Goal: Task Accomplishment & Management: Use online tool/utility

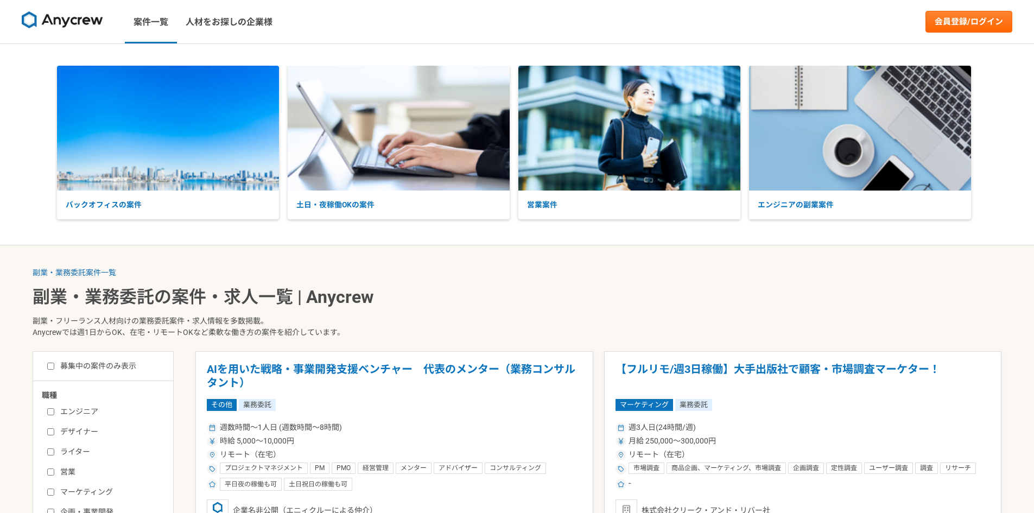
click at [116, 366] on label "募集中の案件のみ表示" at bounding box center [91, 365] width 89 height 11
click at [54, 366] on input "募集中の案件のみ表示" at bounding box center [50, 366] width 7 height 7
checkbox input "true"
click at [984, 18] on link "会員登録/ログイン" at bounding box center [968, 22] width 87 height 22
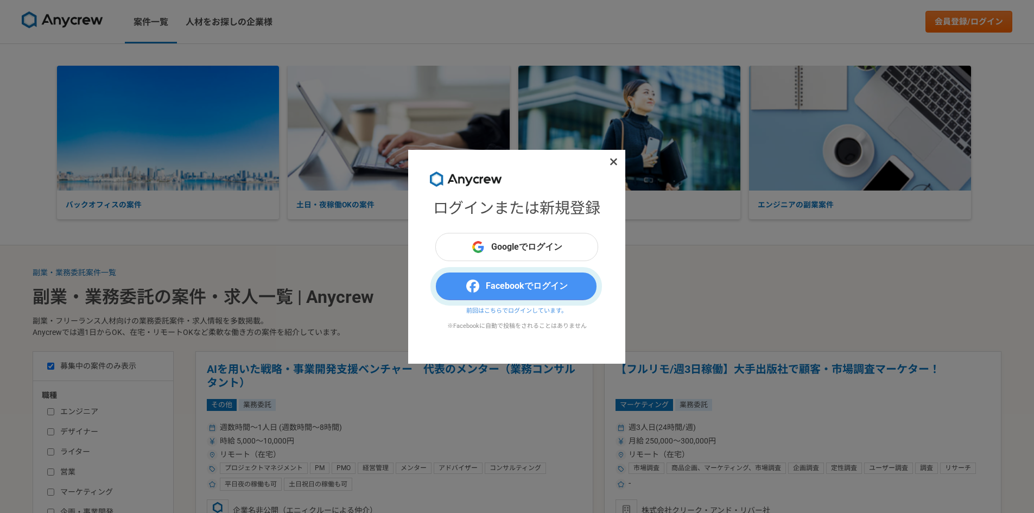
click at [496, 279] on button "Facebookでログイン" at bounding box center [516, 286] width 163 height 28
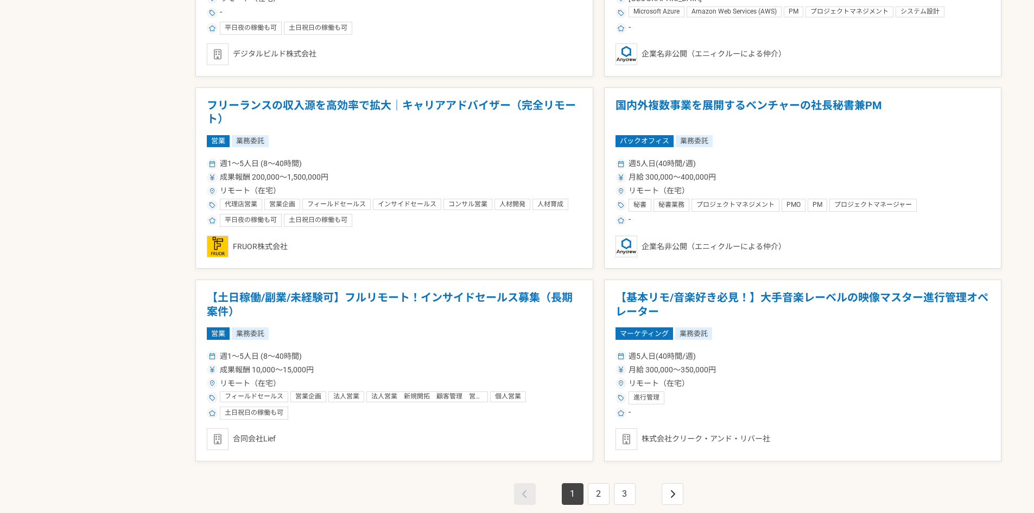
scroll to position [1723, 0]
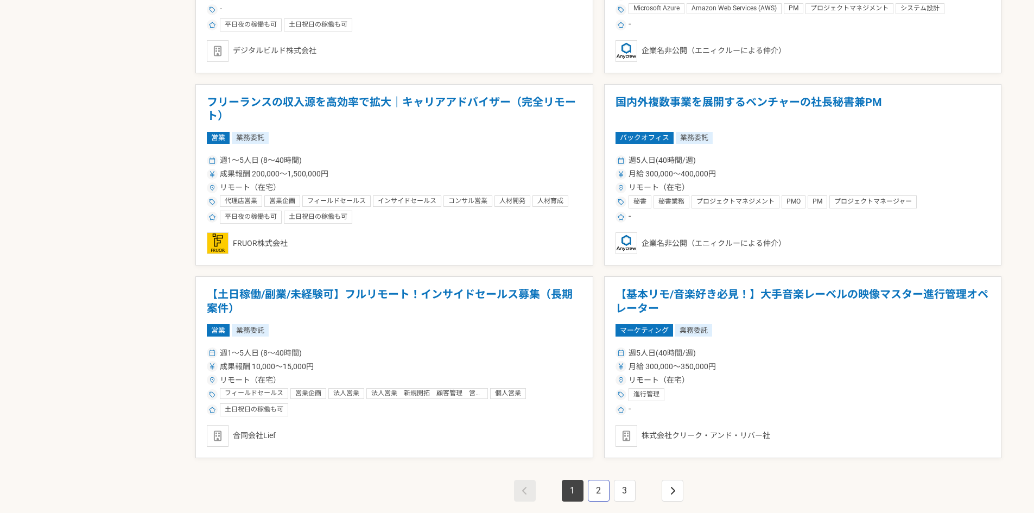
click at [598, 490] on link "2" at bounding box center [599, 491] width 22 height 22
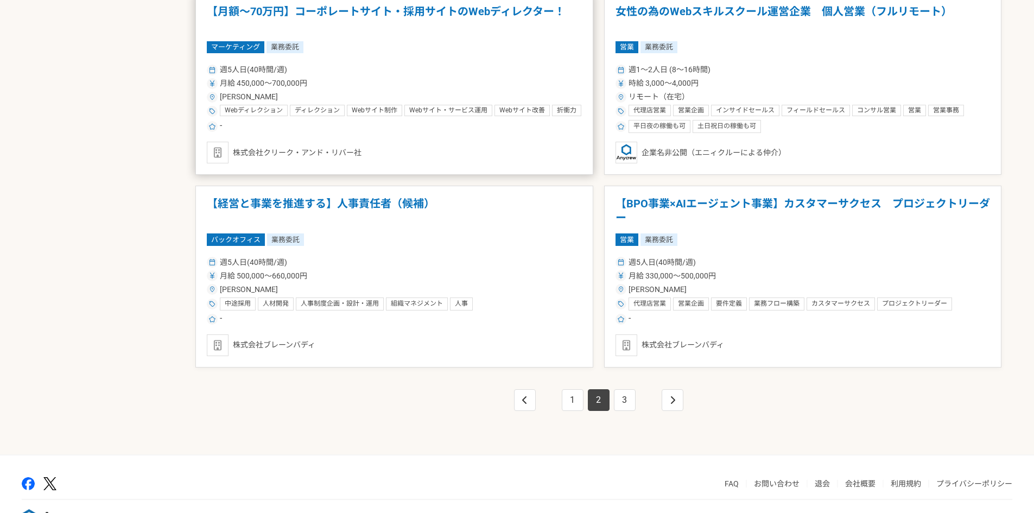
scroll to position [1805, 0]
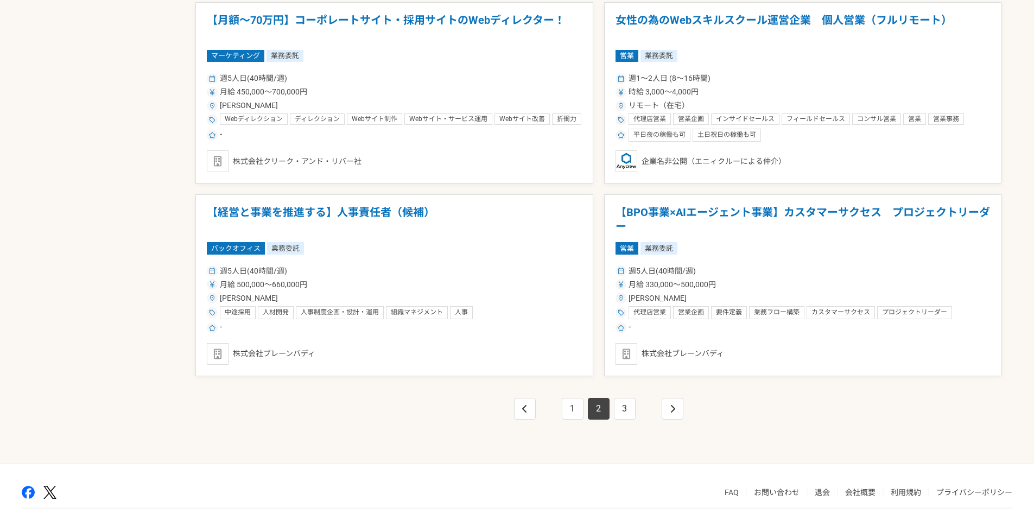
click at [625, 420] on div "1 2 3" at bounding box center [598, 419] width 806 height 87
click at [626, 406] on link "3" at bounding box center [625, 409] width 22 height 22
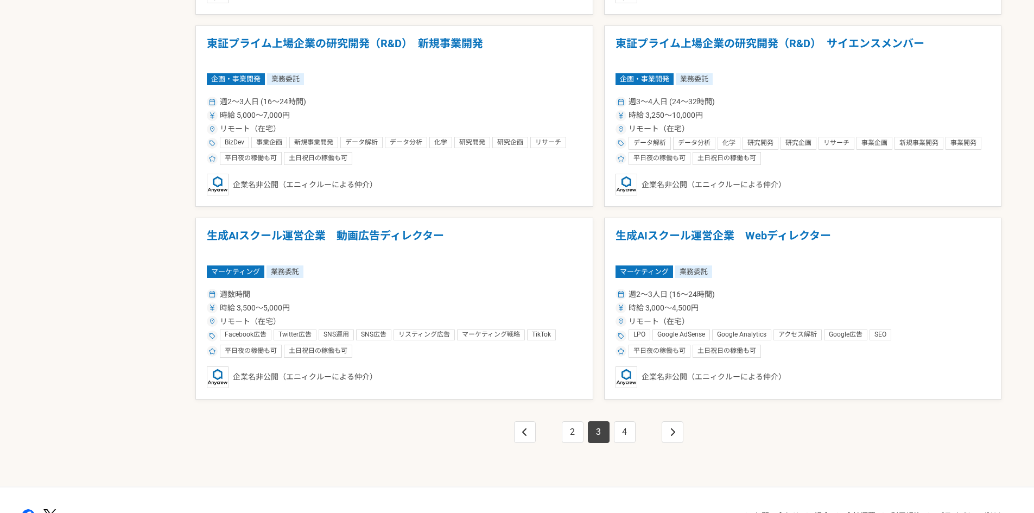
scroll to position [1784, 0]
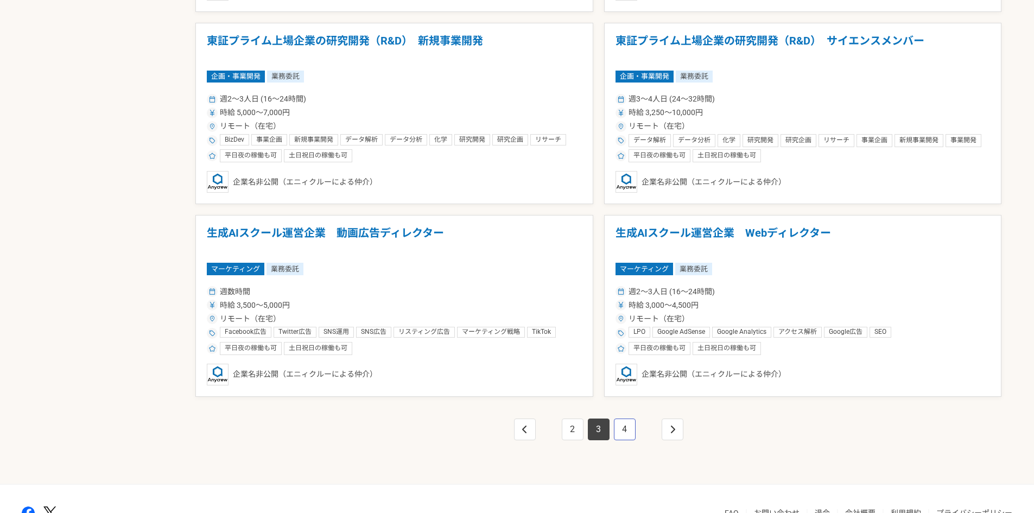
click at [625, 427] on link "4" at bounding box center [625, 429] width 22 height 22
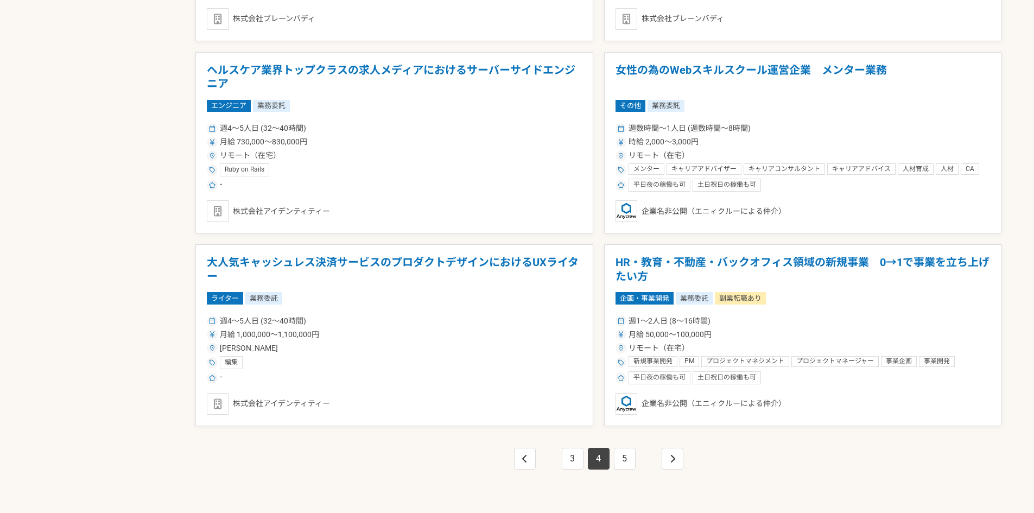
scroll to position [1849, 0]
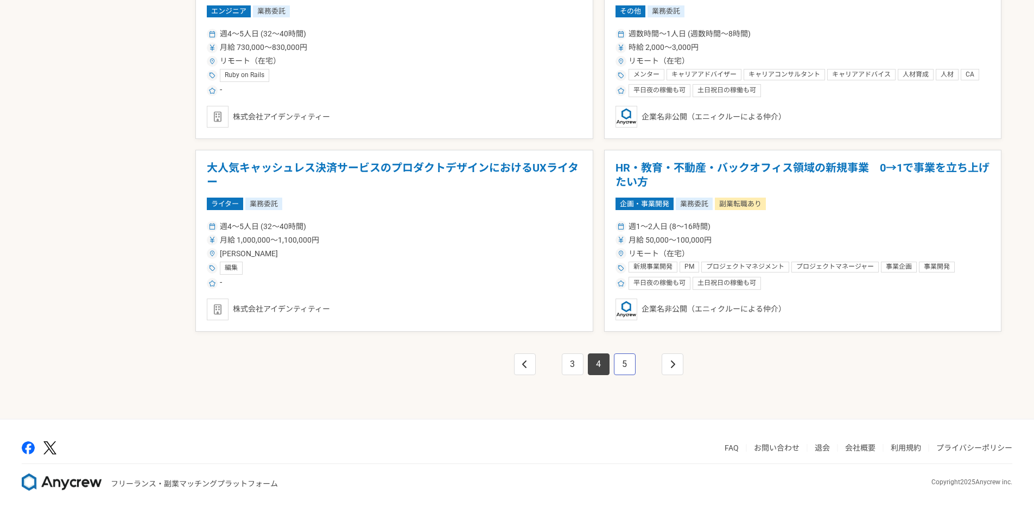
click at [618, 366] on link "5" at bounding box center [625, 364] width 22 height 22
